Goal: Use online tool/utility: Utilize a website feature to perform a specific function

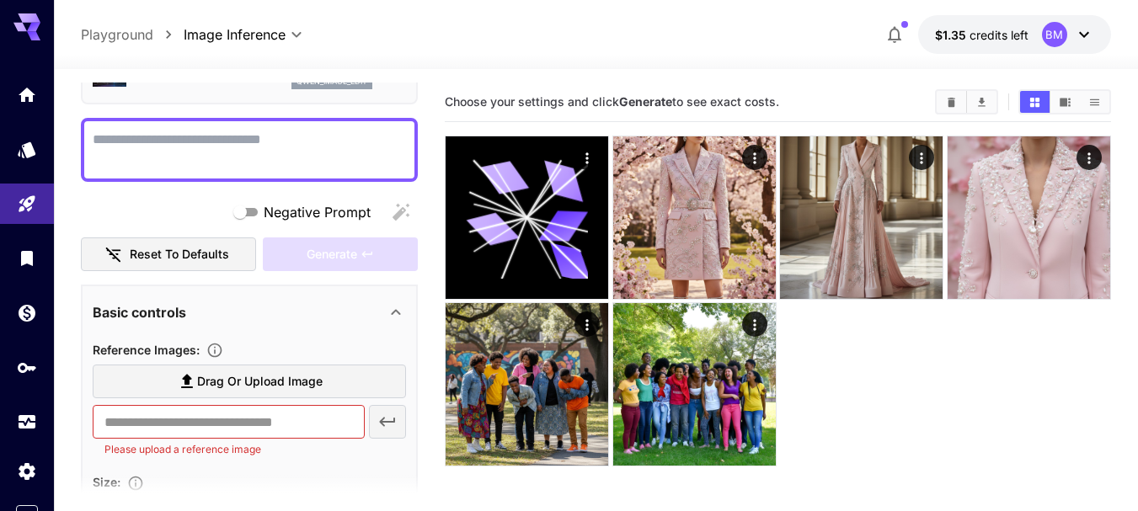
scroll to position [168, 0]
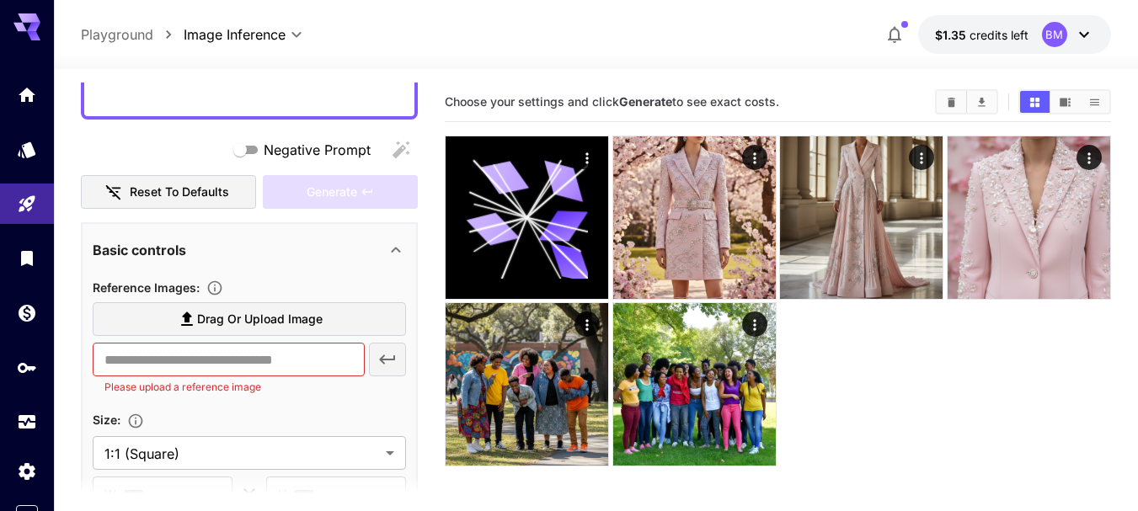
click at [253, 316] on span "Drag or upload image" at bounding box center [259, 319] width 125 height 21
click at [0, 0] on input "Drag or upload image" at bounding box center [0, 0] width 0 height 0
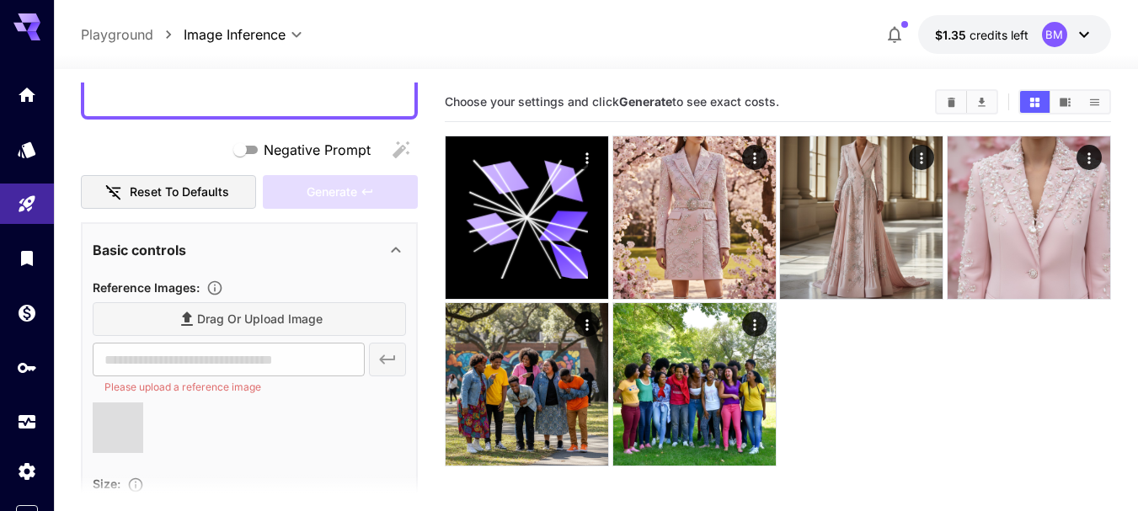
type input "**********"
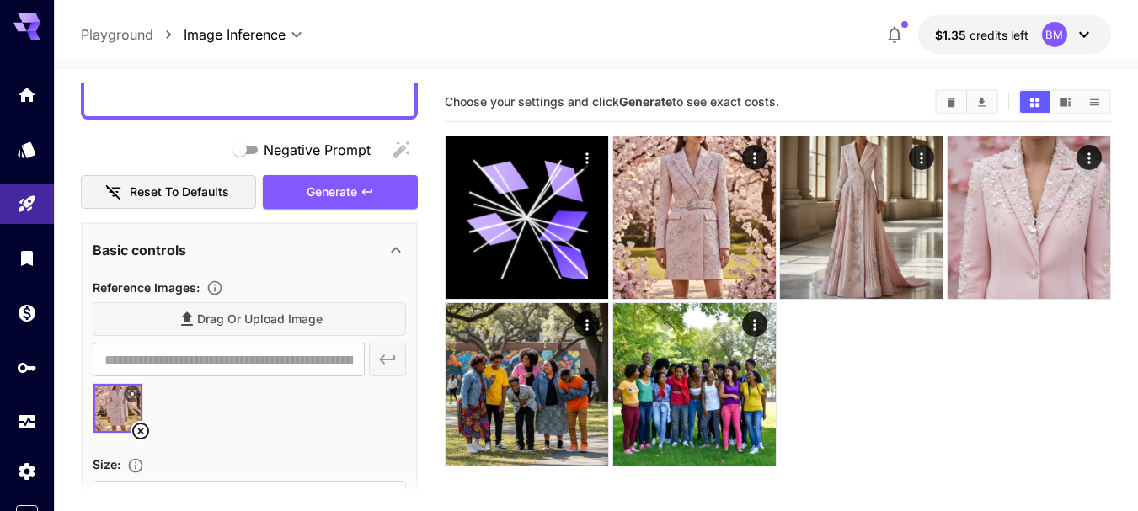
scroll to position [84, 0]
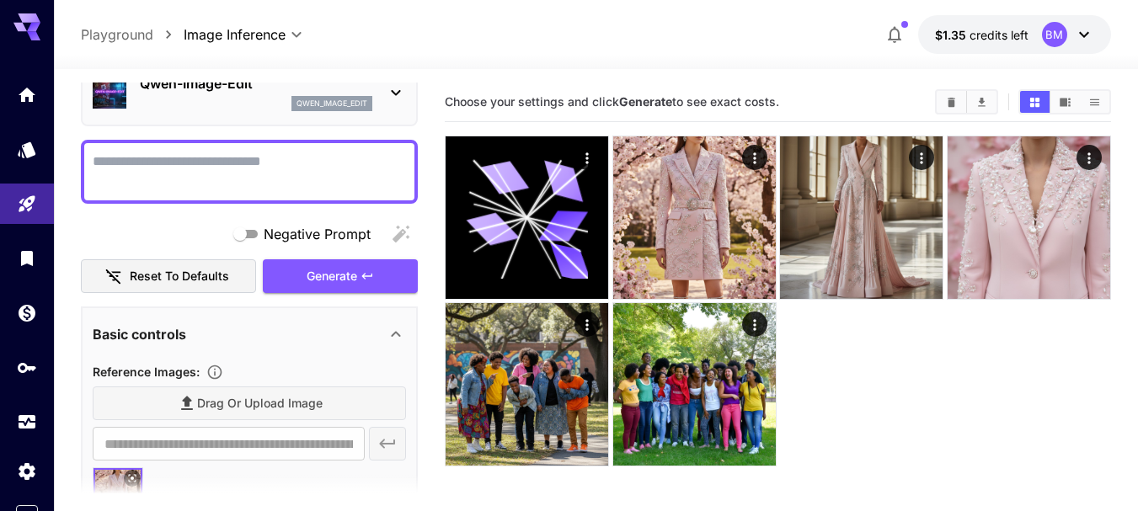
click at [272, 160] on textarea "Negative Prompt" at bounding box center [249, 172] width 313 height 40
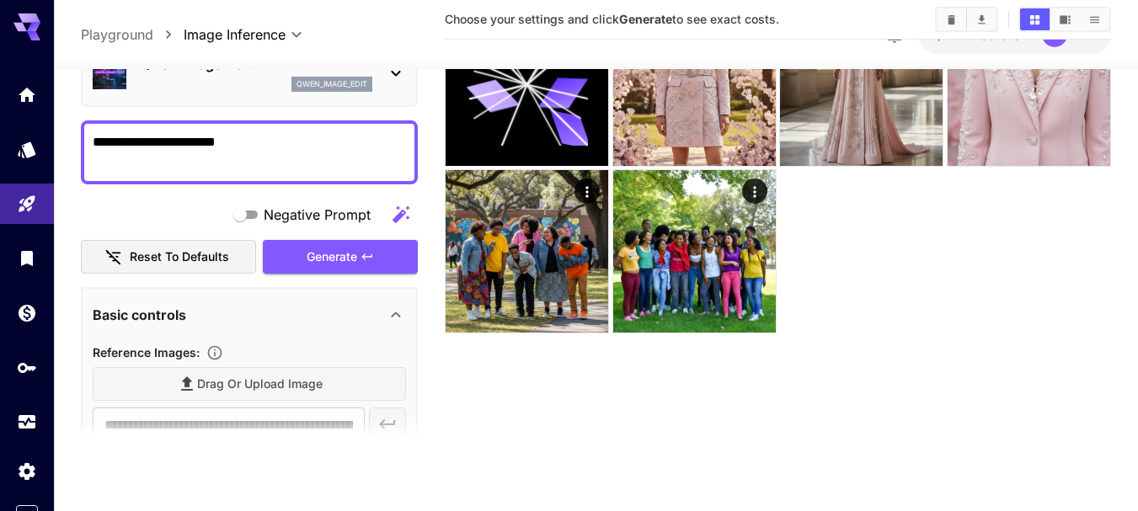
scroll to position [40, 0]
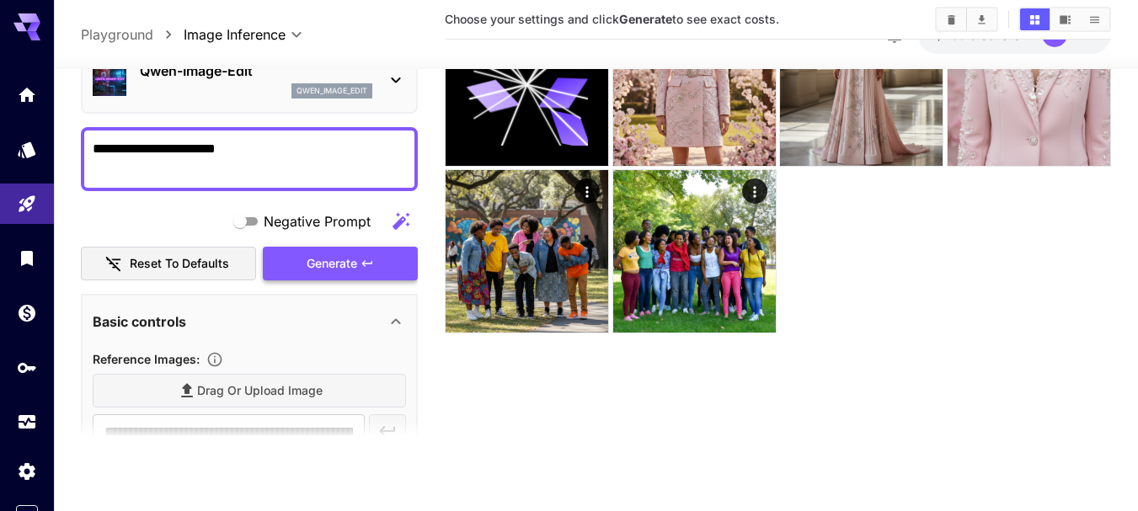
type textarea "**********"
click at [341, 260] on span "Generate" at bounding box center [331, 263] width 51 height 21
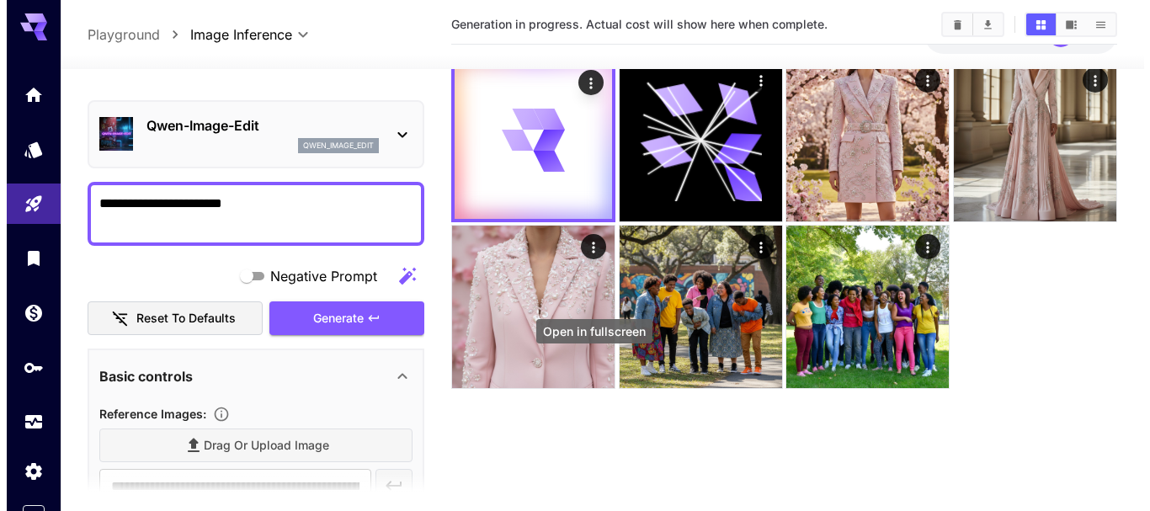
scroll to position [49, 0]
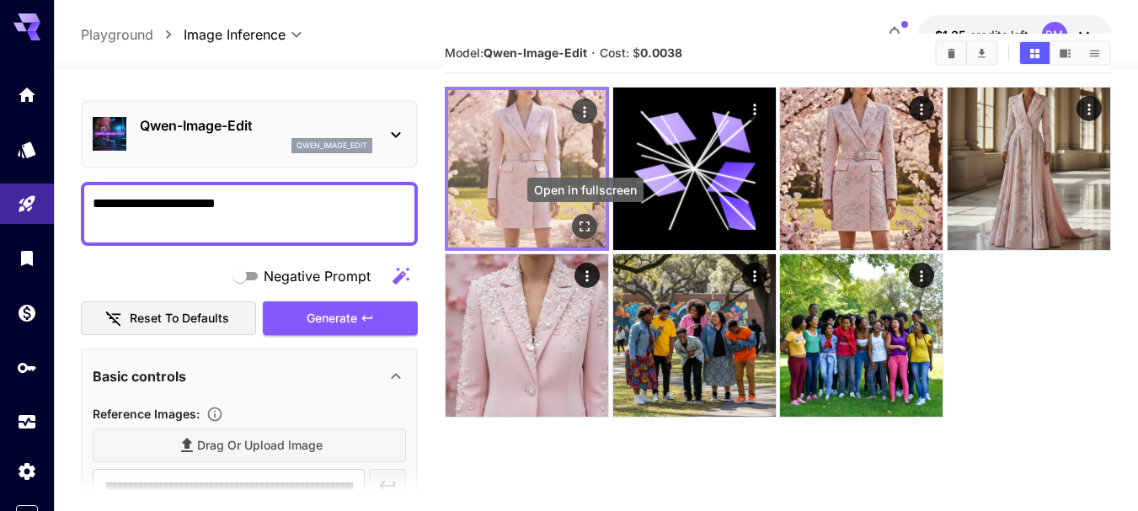
click at [585, 220] on icon "Open in fullscreen" at bounding box center [584, 226] width 17 height 17
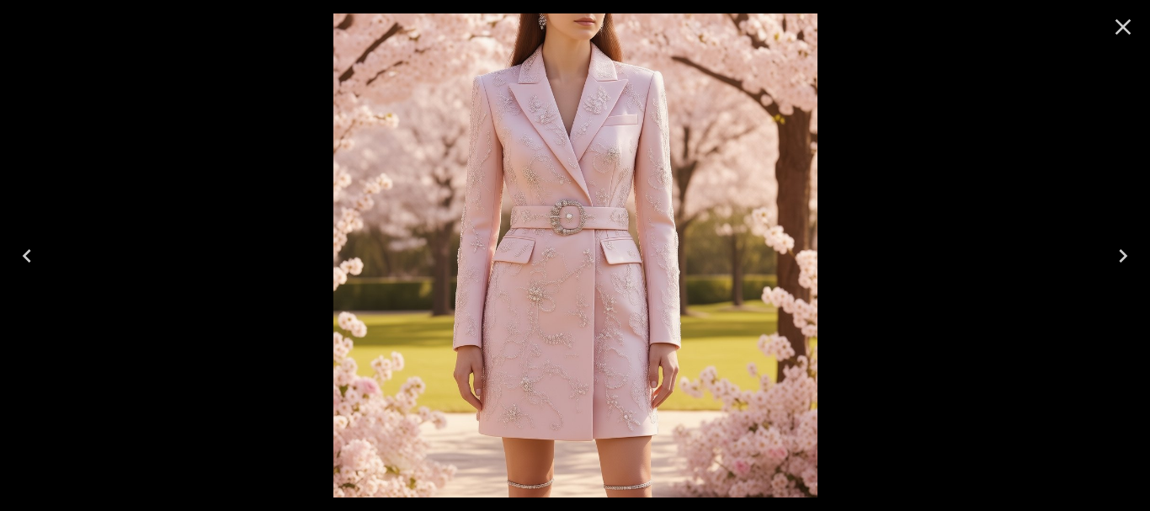
click at [1122, 252] on icon "Next" at bounding box center [1123, 255] width 8 height 13
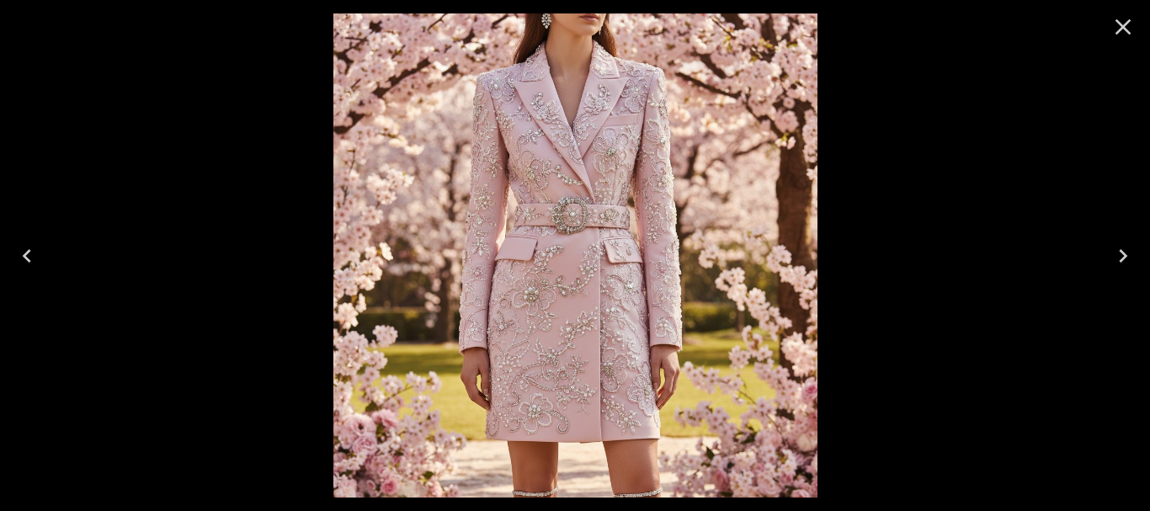
click at [1122, 252] on icon "Next" at bounding box center [1123, 255] width 8 height 13
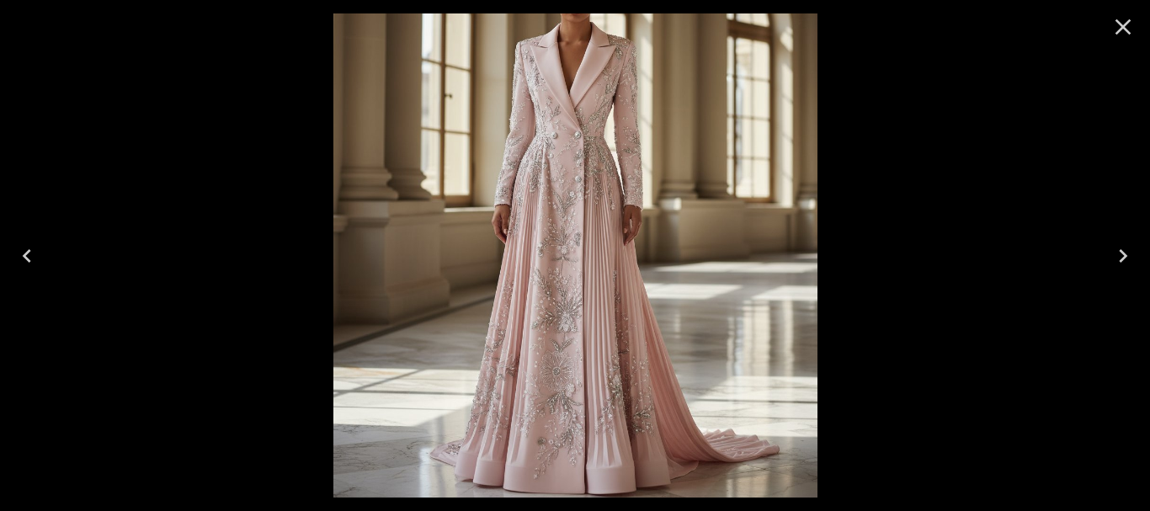
click at [26, 258] on icon "Previous" at bounding box center [27, 255] width 8 height 13
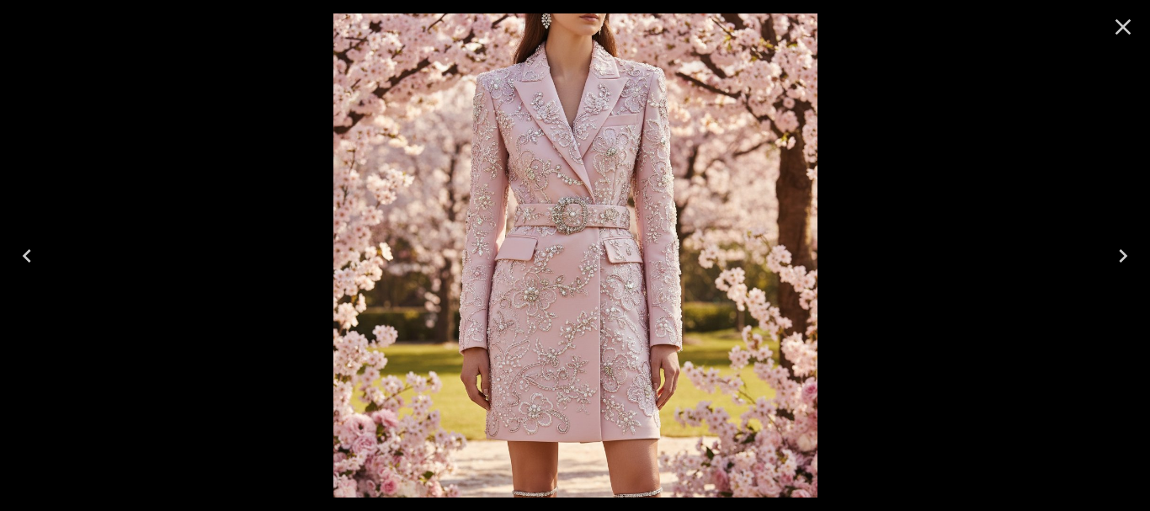
click at [26, 258] on icon "Previous" at bounding box center [27, 255] width 8 height 13
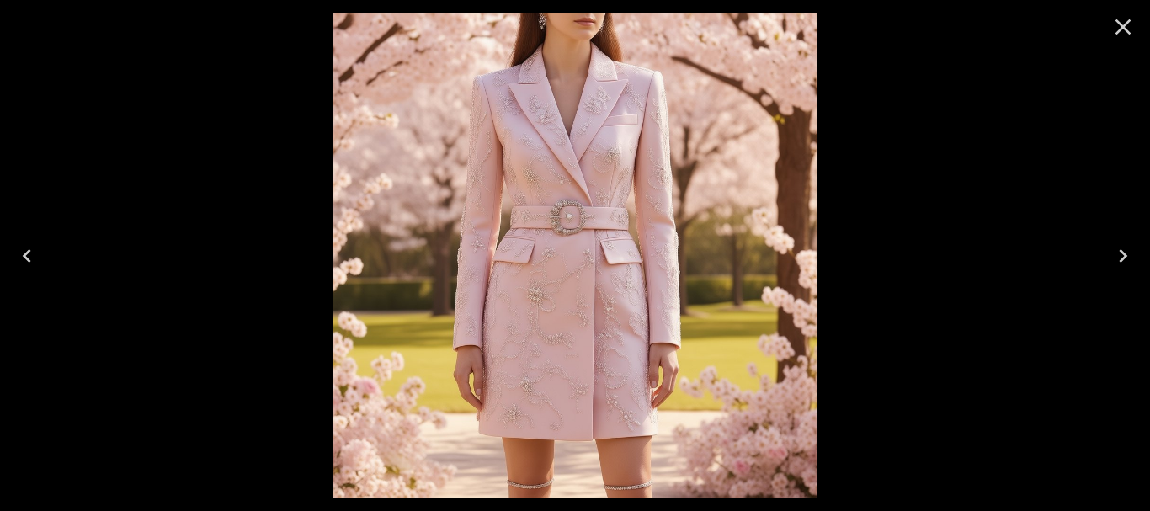
click at [1120, 250] on icon "Next" at bounding box center [1123, 255] width 8 height 13
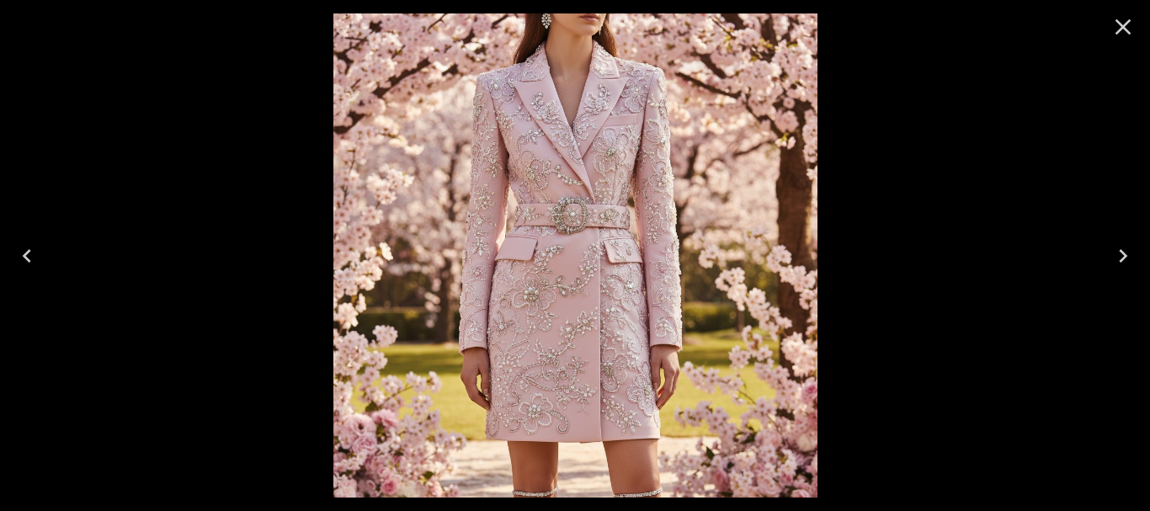
click at [29, 258] on icon "Previous" at bounding box center [26, 255] width 27 height 27
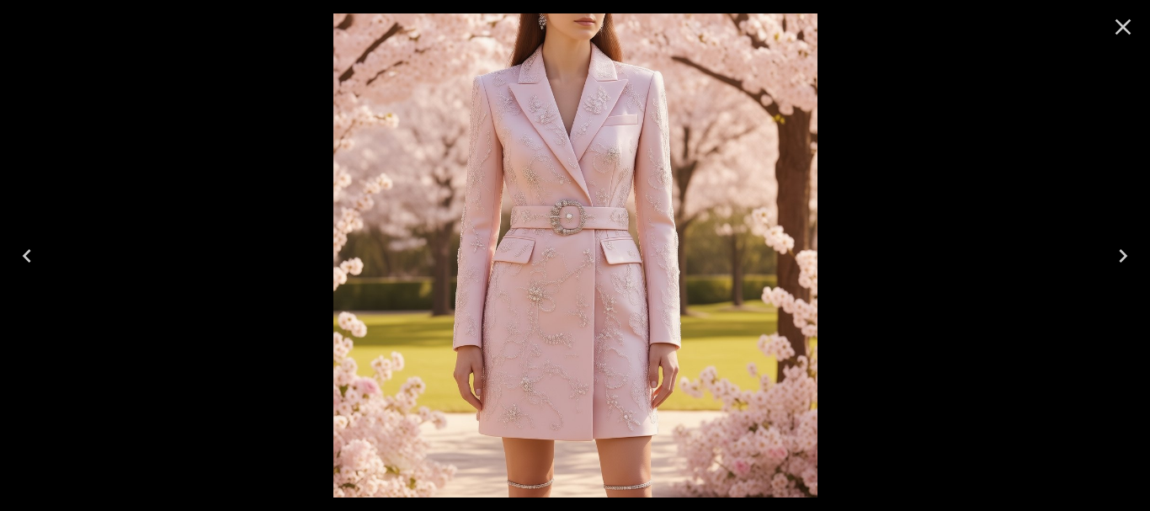
click at [1122, 28] on icon "Close" at bounding box center [1124, 27] width 16 height 16
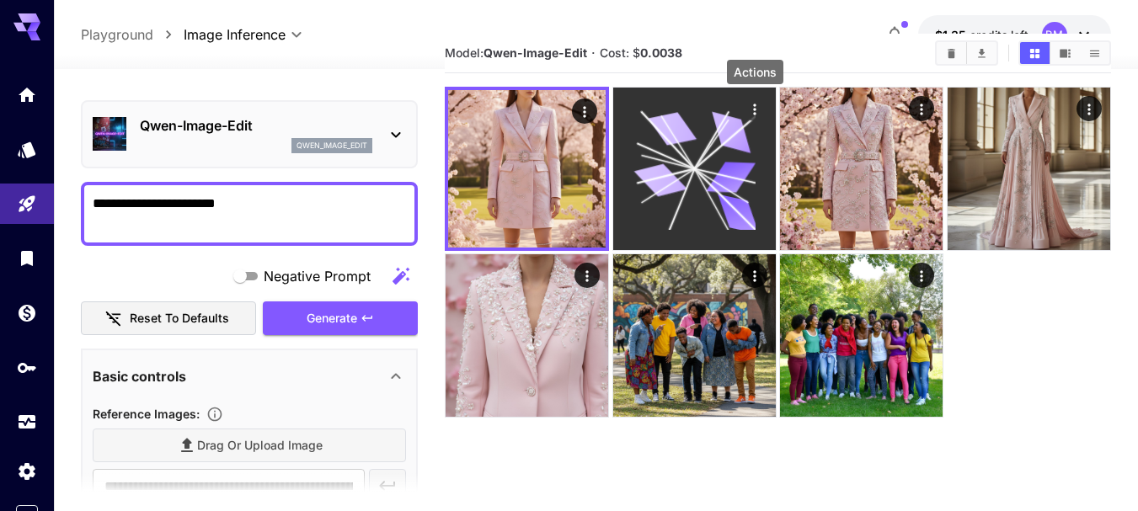
click at [752, 110] on icon "Actions" at bounding box center [754, 109] width 17 height 17
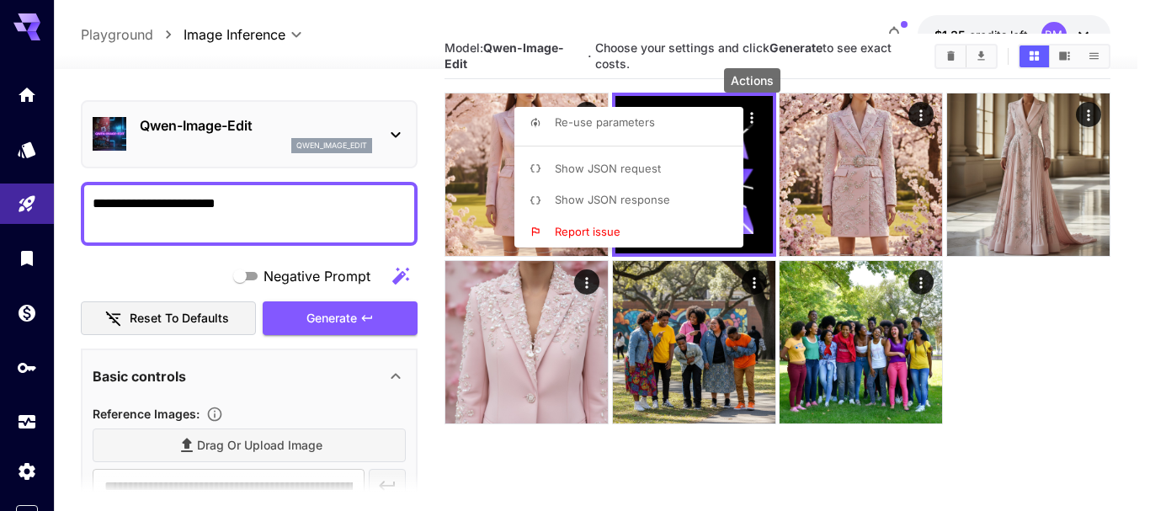
click at [1064, 366] on div at bounding box center [575, 255] width 1150 height 511
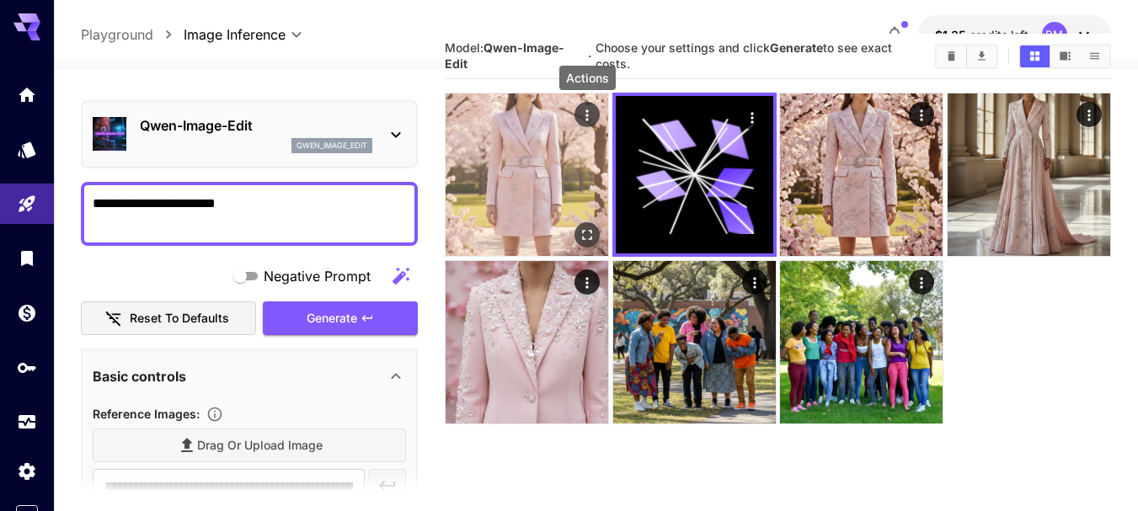
click at [586, 102] on button "Actions" at bounding box center [586, 114] width 25 height 25
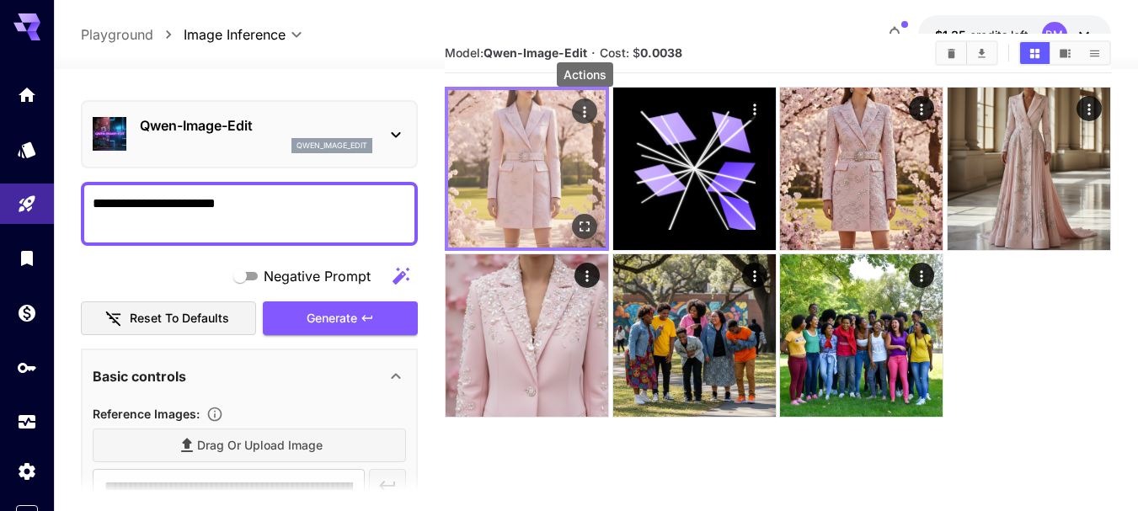
click at [587, 109] on icon "Actions" at bounding box center [584, 112] width 17 height 17
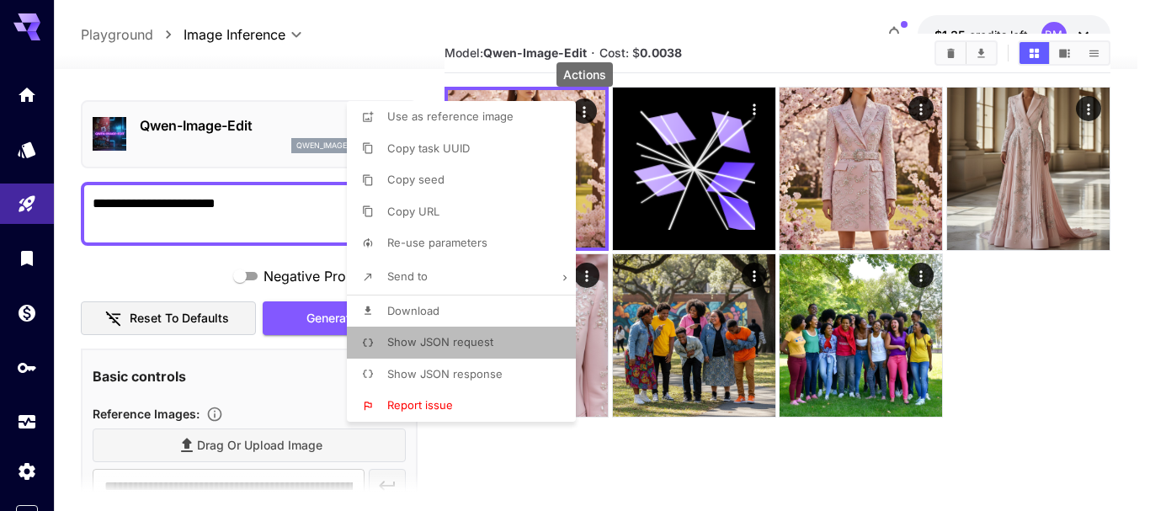
click at [435, 344] on span "Show JSON request" at bounding box center [440, 341] width 106 height 13
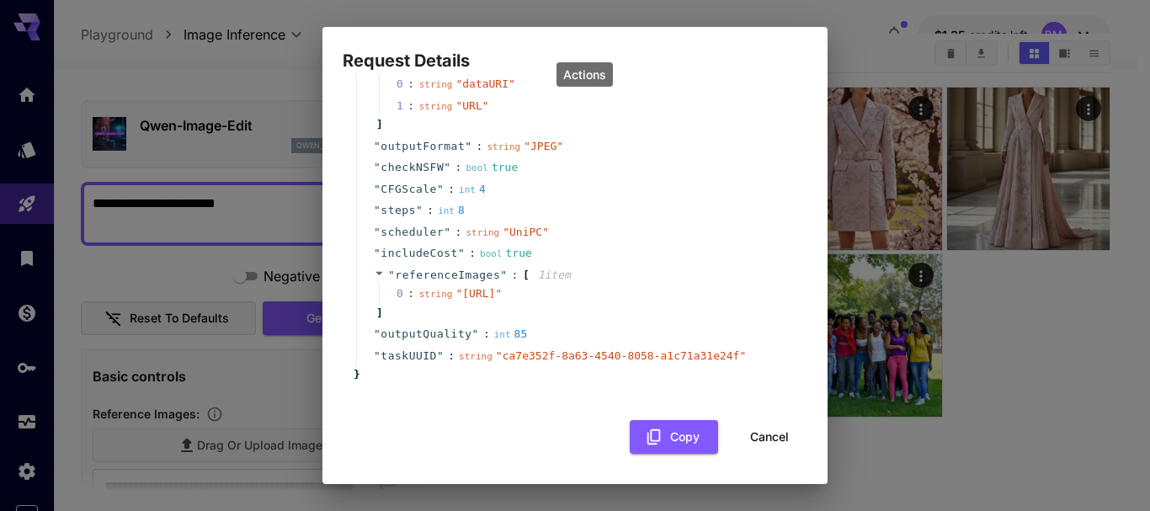
scroll to position [0, 0]
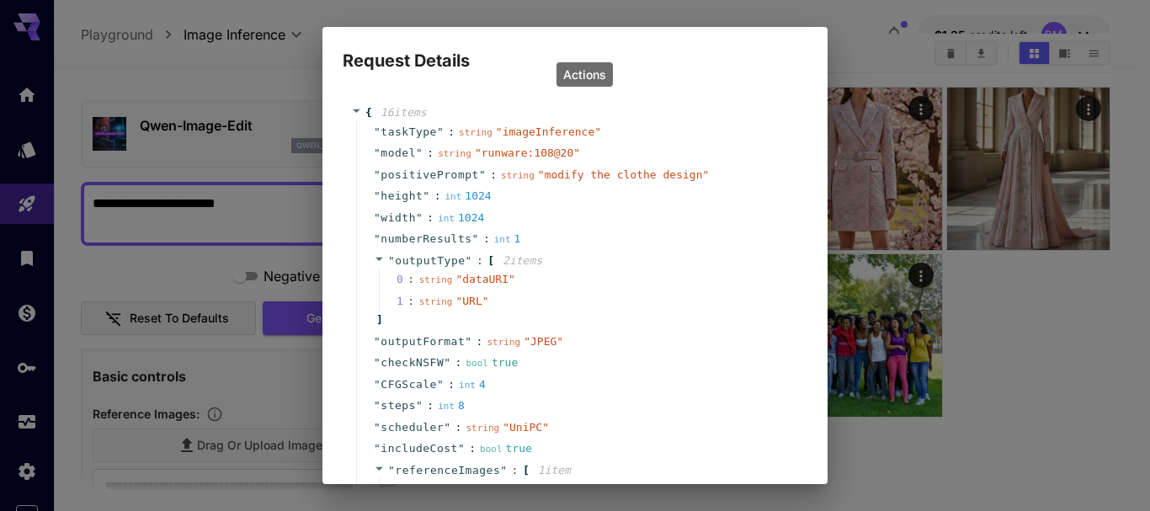
click at [1029, 365] on div "Request Details { 16 item s " taskType " : string " imageInference " " model " …" at bounding box center [575, 255] width 1150 height 511
click at [859, 35] on div "Request Details { 16 item s " taskType " : string " imageInference " " model " …" at bounding box center [575, 255] width 1150 height 511
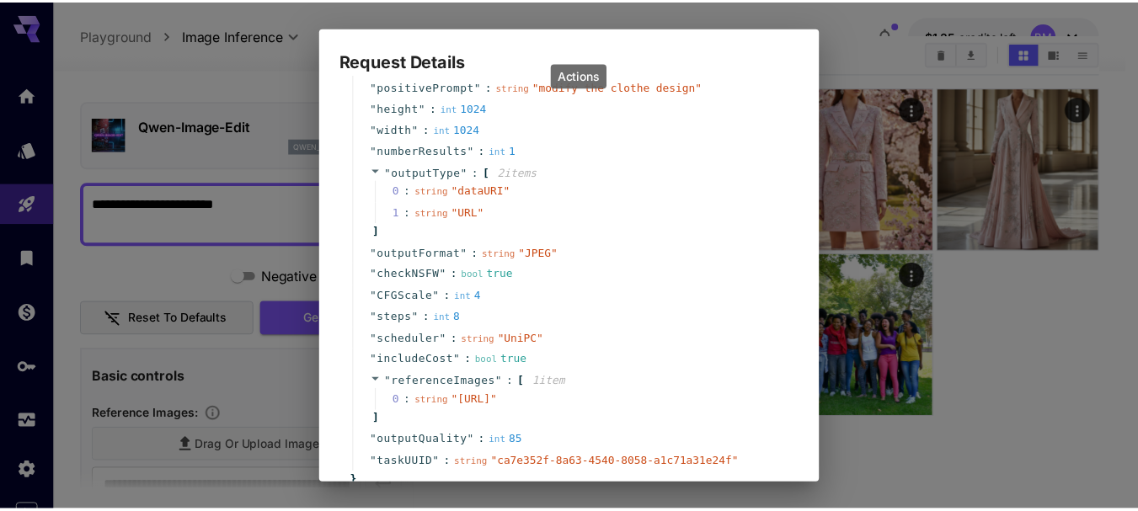
scroll to position [228, 0]
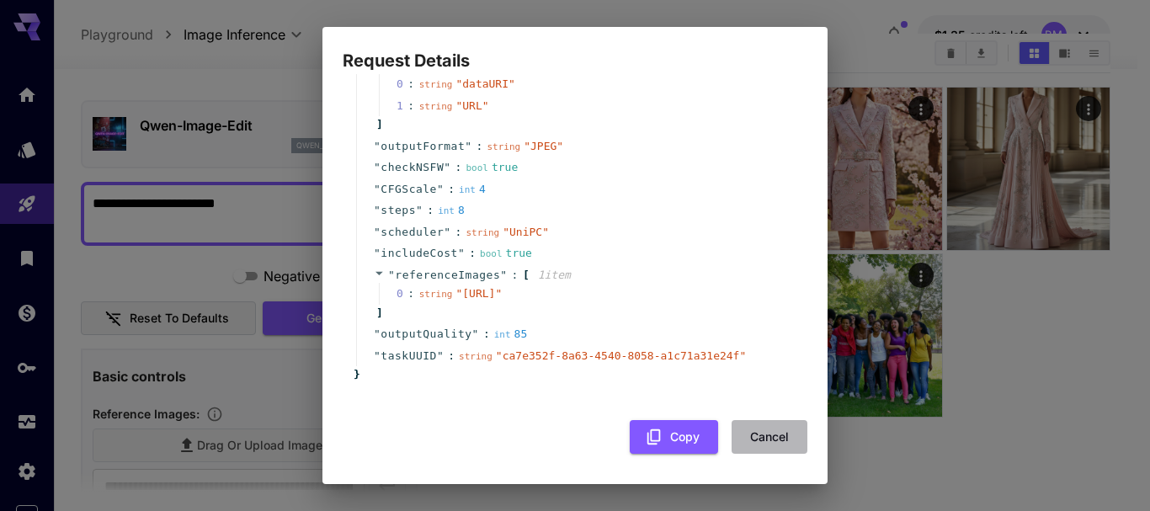
click at [756, 438] on button "Cancel" at bounding box center [770, 437] width 76 height 35
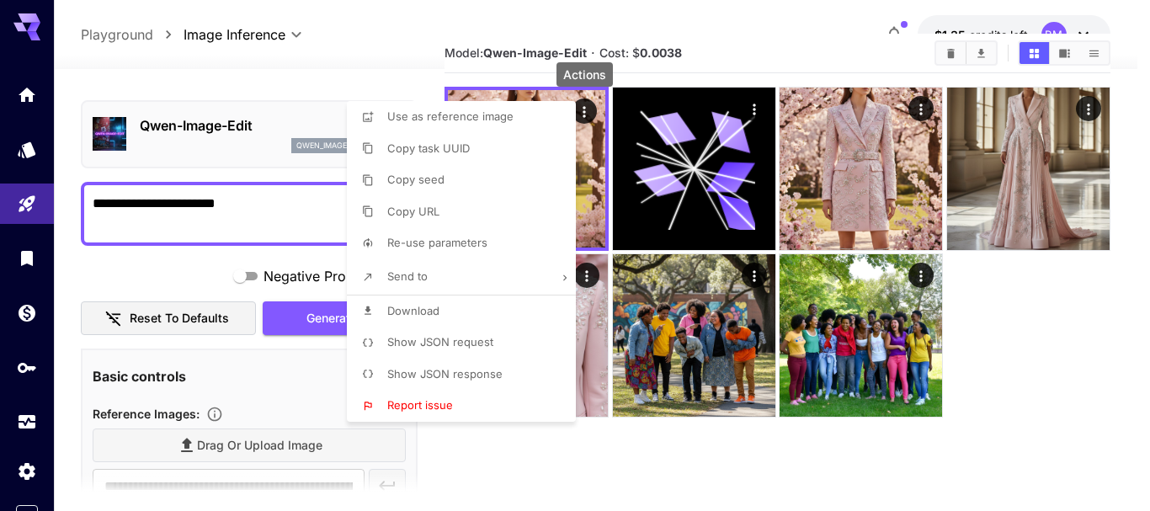
click at [732, 477] on div at bounding box center [575, 255] width 1150 height 511
